Goal: Task Accomplishment & Management: Manage account settings

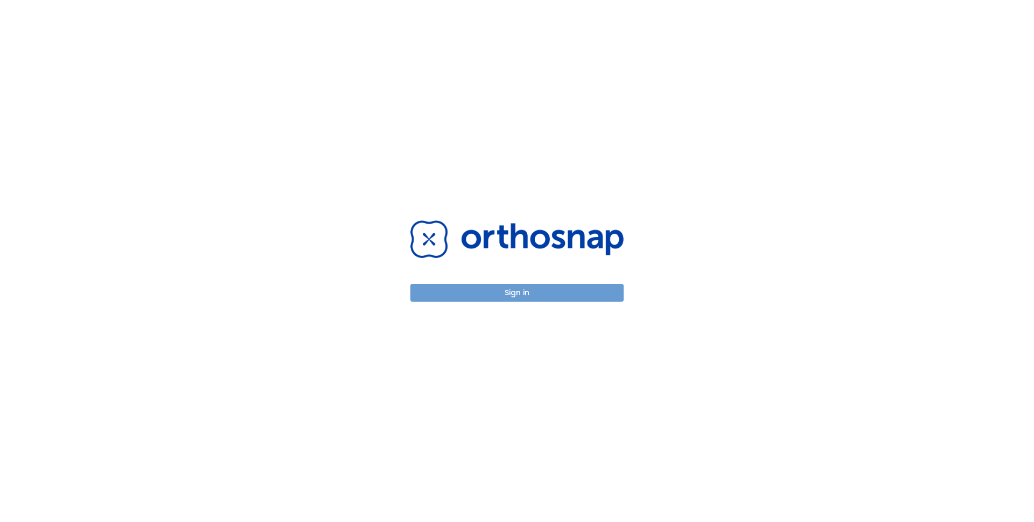
click at [500, 294] on button "Sign in" at bounding box center [516, 293] width 213 height 18
click at [514, 290] on button "Sign in" at bounding box center [516, 293] width 213 height 18
click at [502, 297] on button "Sign in" at bounding box center [516, 293] width 213 height 18
